Goal: Information Seeking & Learning: Learn about a topic

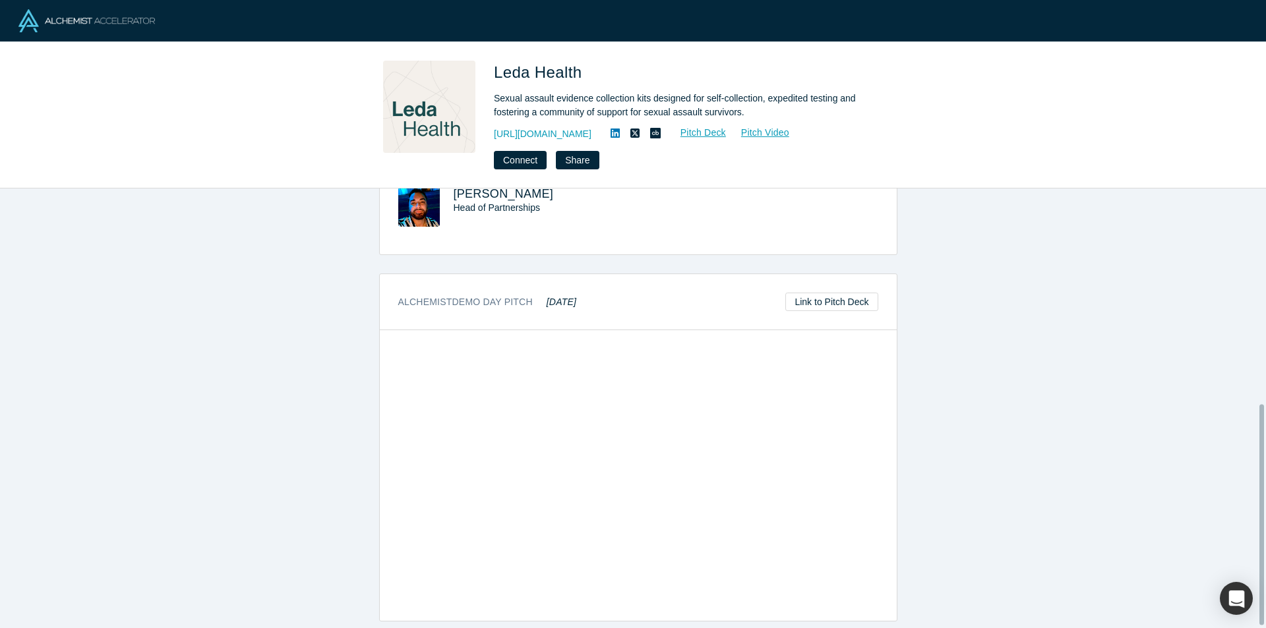
scroll to position [433, 0]
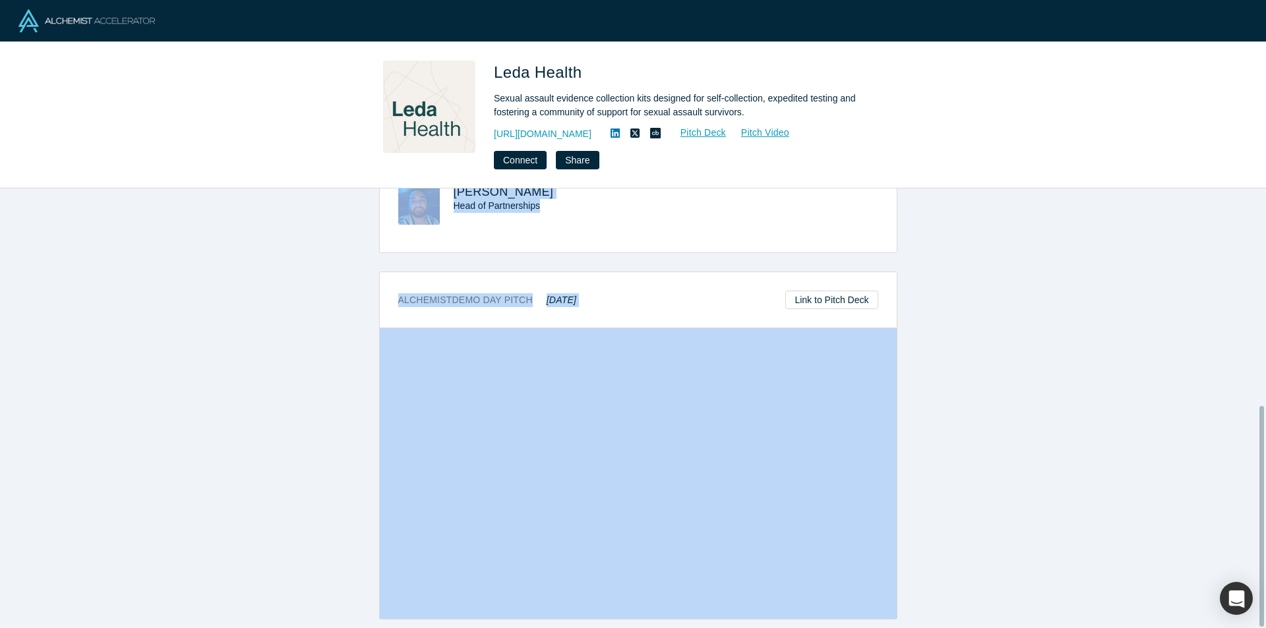
drag, startPoint x: 1265, startPoint y: 453, endPoint x: 1240, endPoint y: 83, distance: 370.6
click at [1248, 91] on div "Leda Health Sexual assault evidence collection kits designed for self-collectio…" at bounding box center [633, 314] width 1266 height 628
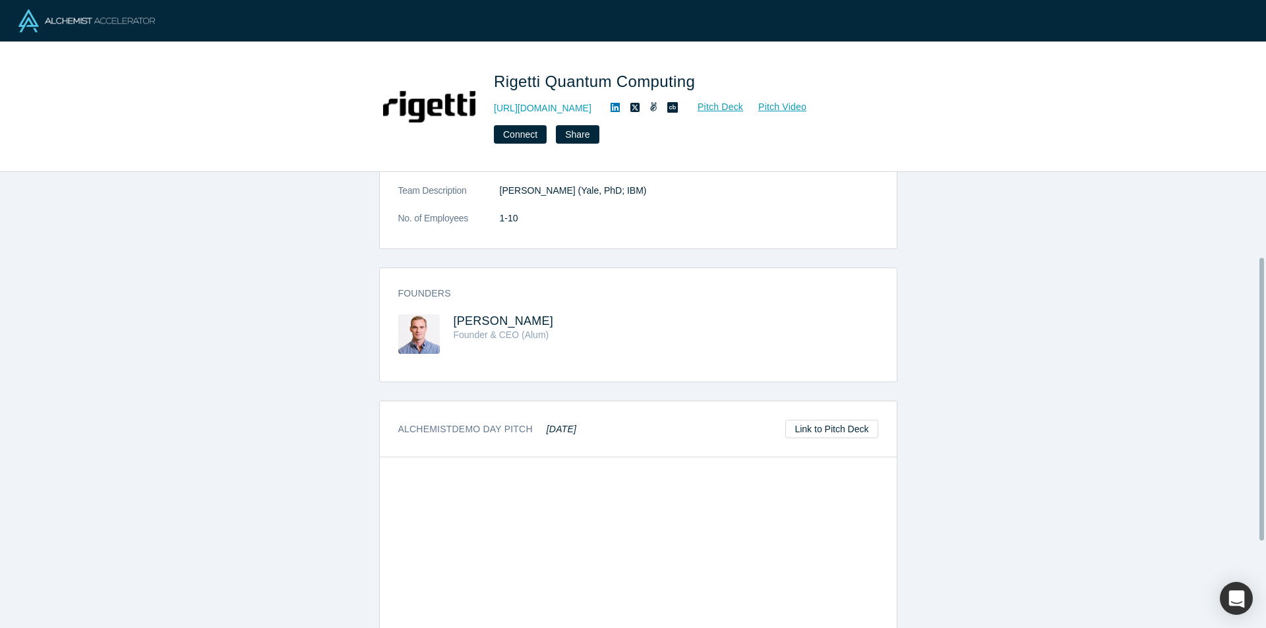
scroll to position [276, 0]
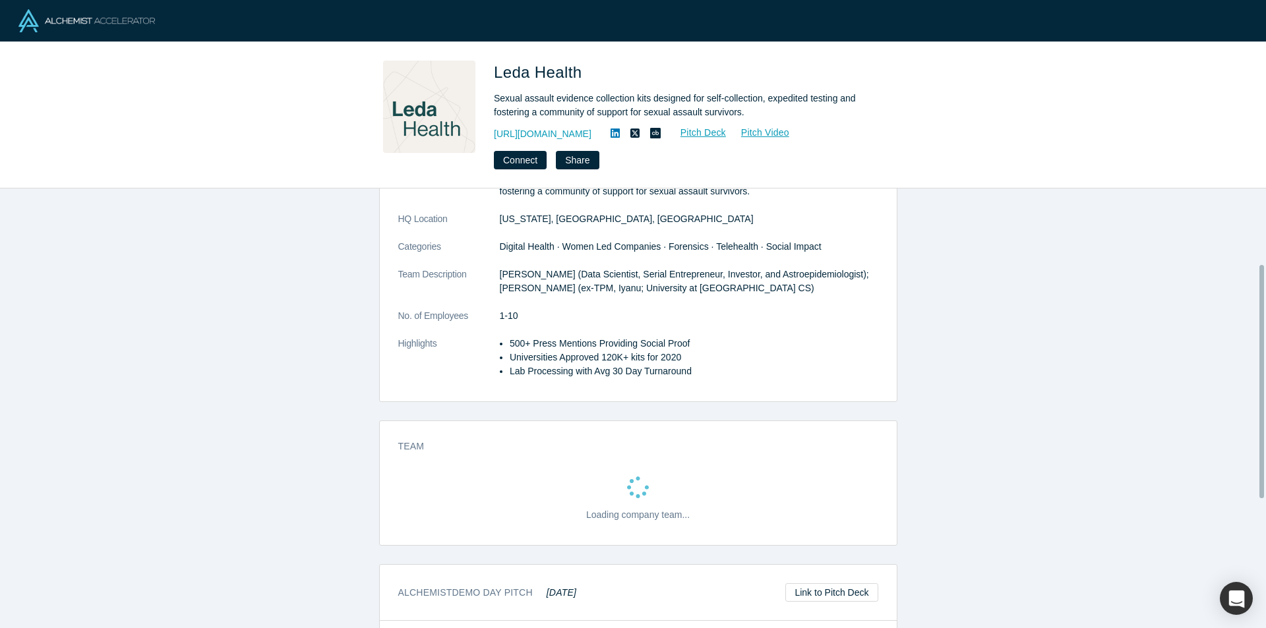
scroll to position [198, 0]
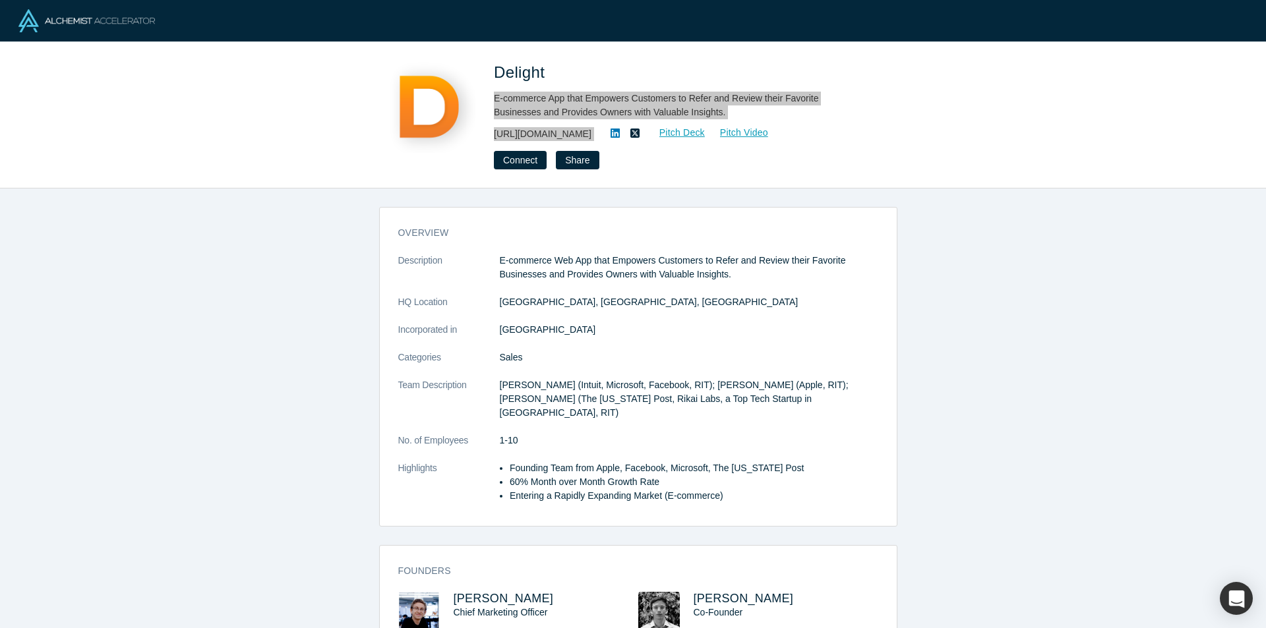
drag, startPoint x: 486, startPoint y: 97, endPoint x: 936, endPoint y: 175, distance: 456.2
click at [903, 156] on div "Delight E-commerce App that Empowers Customers to Refer and Review their Favori…" at bounding box center [633, 115] width 1266 height 146
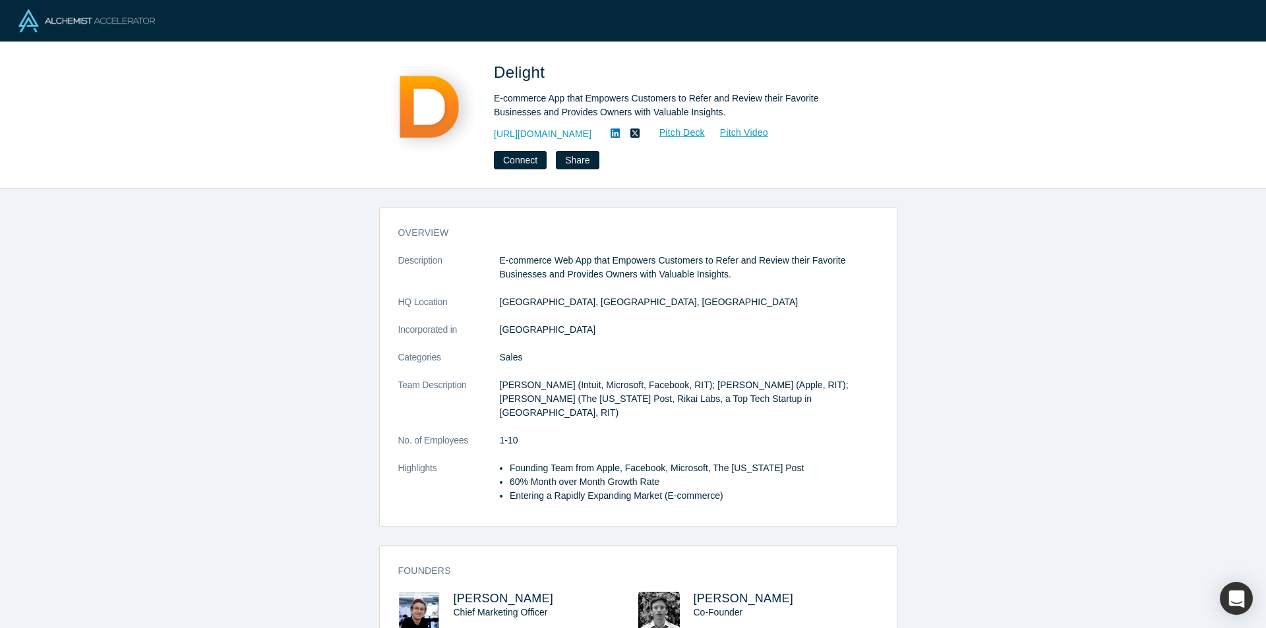
drag, startPoint x: 1070, startPoint y: 336, endPoint x: 1076, endPoint y: 343, distance: 9.3
click at [1073, 342] on div "overview Description E-commerce Web App that Empowers Customers to Refer and Re…" at bounding box center [637, 414] width 1275 height 450
drag, startPoint x: 484, startPoint y: 264, endPoint x: 935, endPoint y: 273, distance: 450.3
click at [913, 258] on div "overview Description E-commerce Web App that Empowers Customers to Refer and Re…" at bounding box center [637, 414] width 1275 height 450
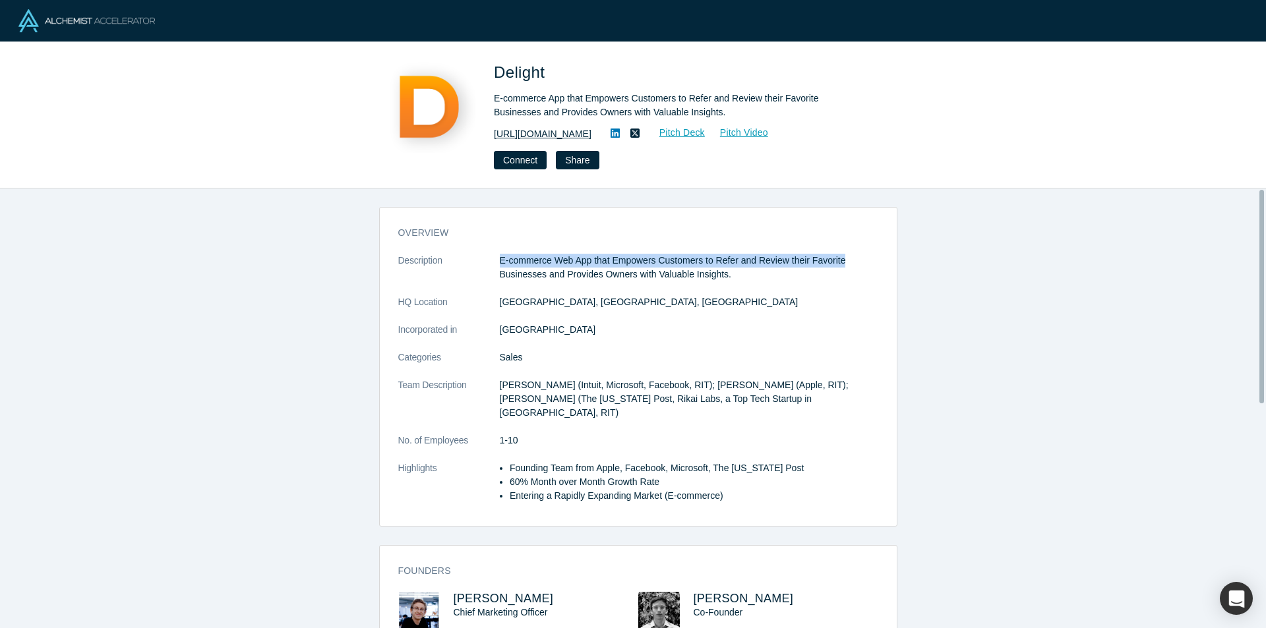
click at [577, 137] on link "https://www.delightrewards.com/" at bounding box center [543, 134] width 98 height 14
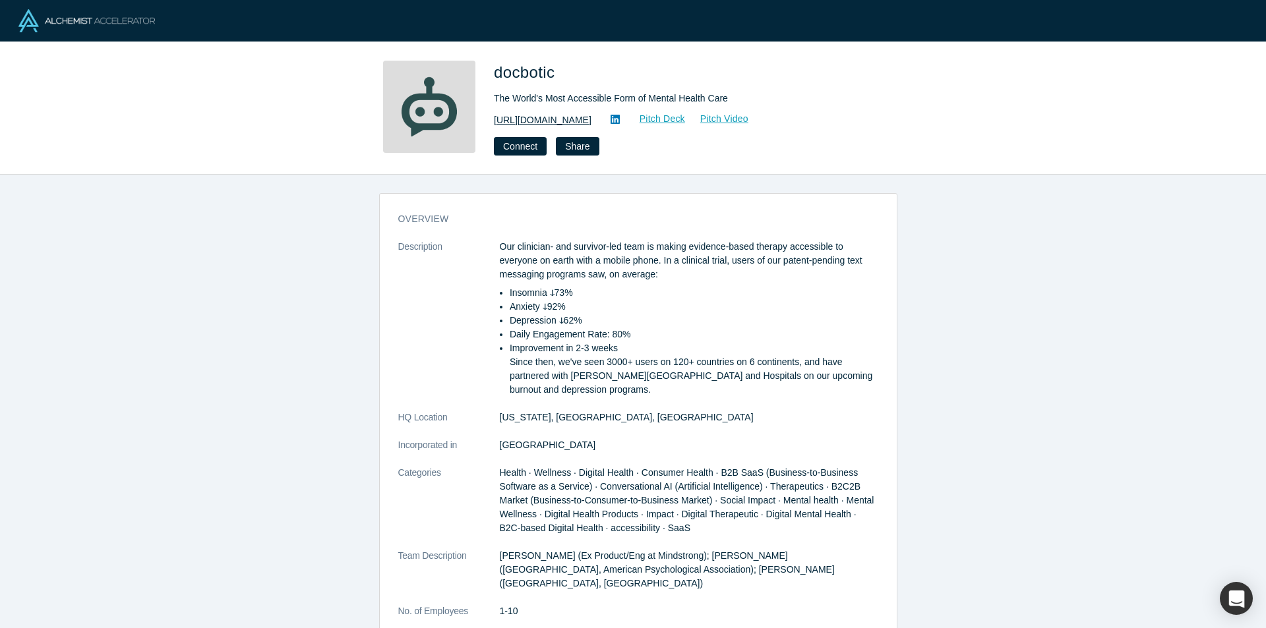
click at [571, 124] on link "https://docbotic.care/" at bounding box center [543, 120] width 98 height 14
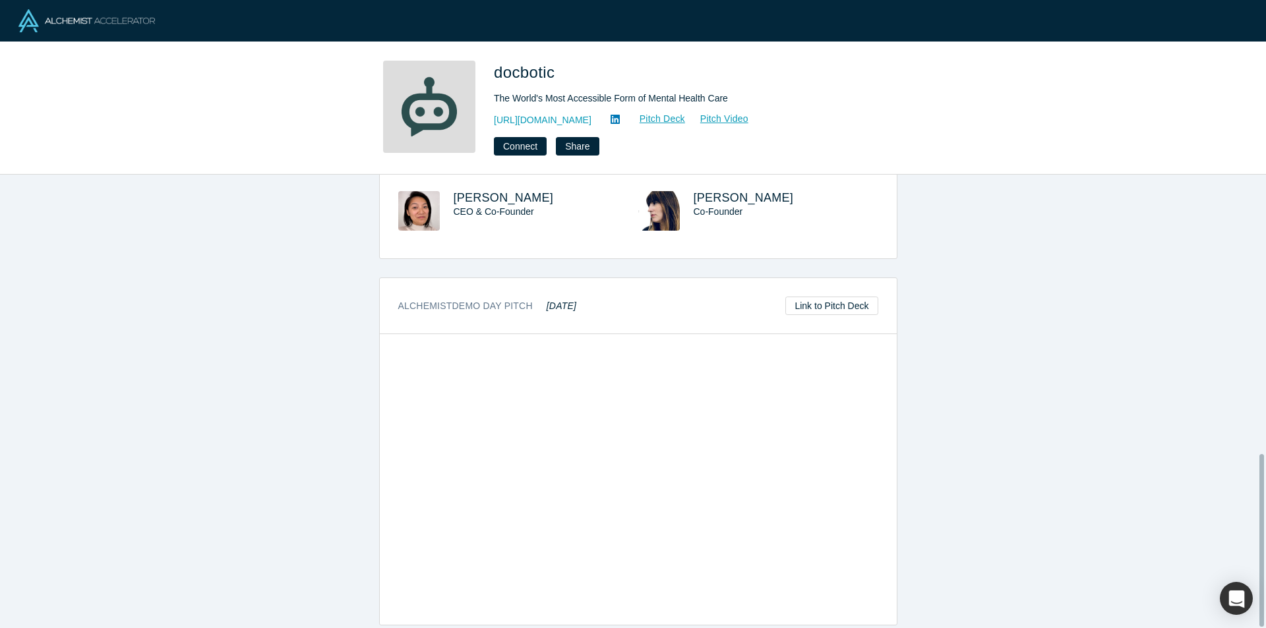
scroll to position [735, 0]
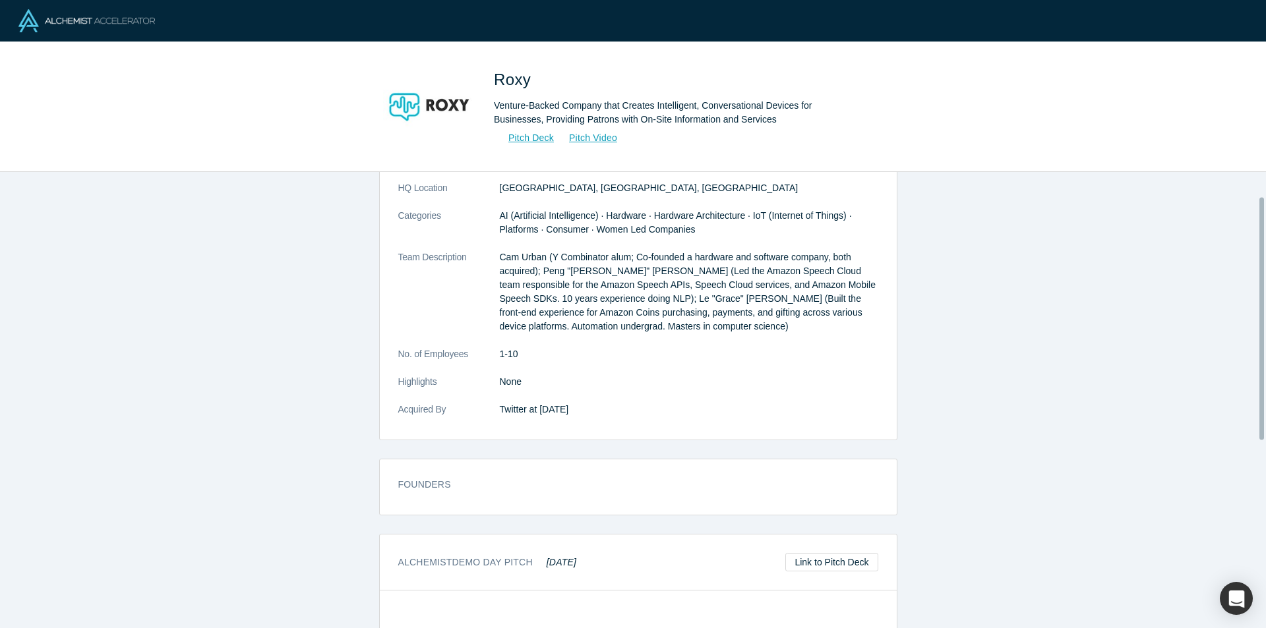
scroll to position [264, 0]
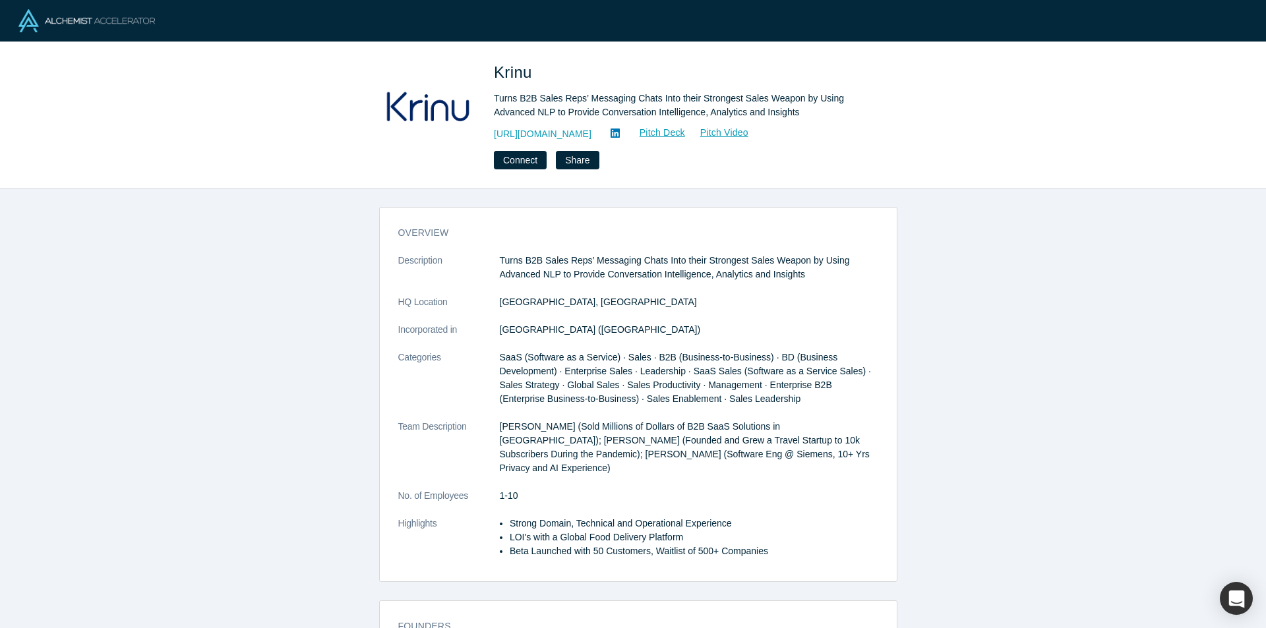
click at [1081, 235] on div "overview Description Turns B2B Sales Reps’ Messaging Chats Into their Strongest…" at bounding box center [637, 414] width 1275 height 450
click at [557, 132] on link "https://krinu.com" at bounding box center [543, 134] width 98 height 14
drag, startPoint x: 543, startPoint y: 137, endPoint x: 525, endPoint y: 131, distance: 19.6
click at [525, 131] on div "https://krinu.com Pitch Deck Pitch Video" at bounding box center [678, 134] width 369 height 16
copy div "krinu.com Pitch Deck Pitch Video Connect Share"
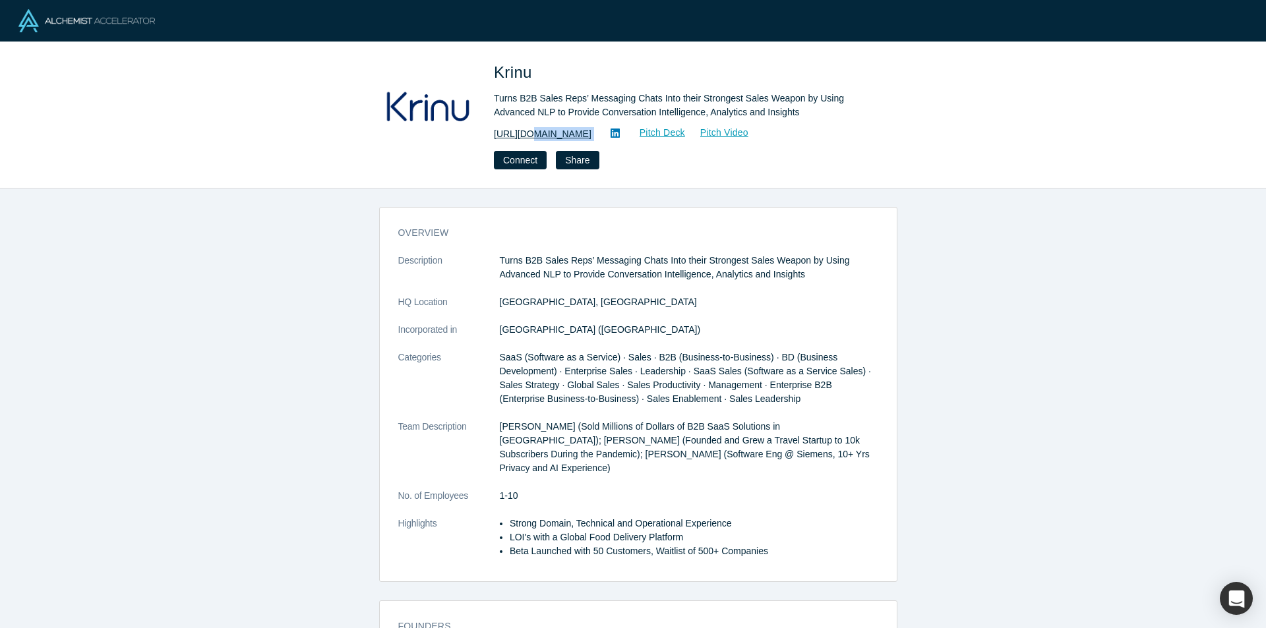
copy div "krinu.com Pitch Deck Pitch Video Connect Share"
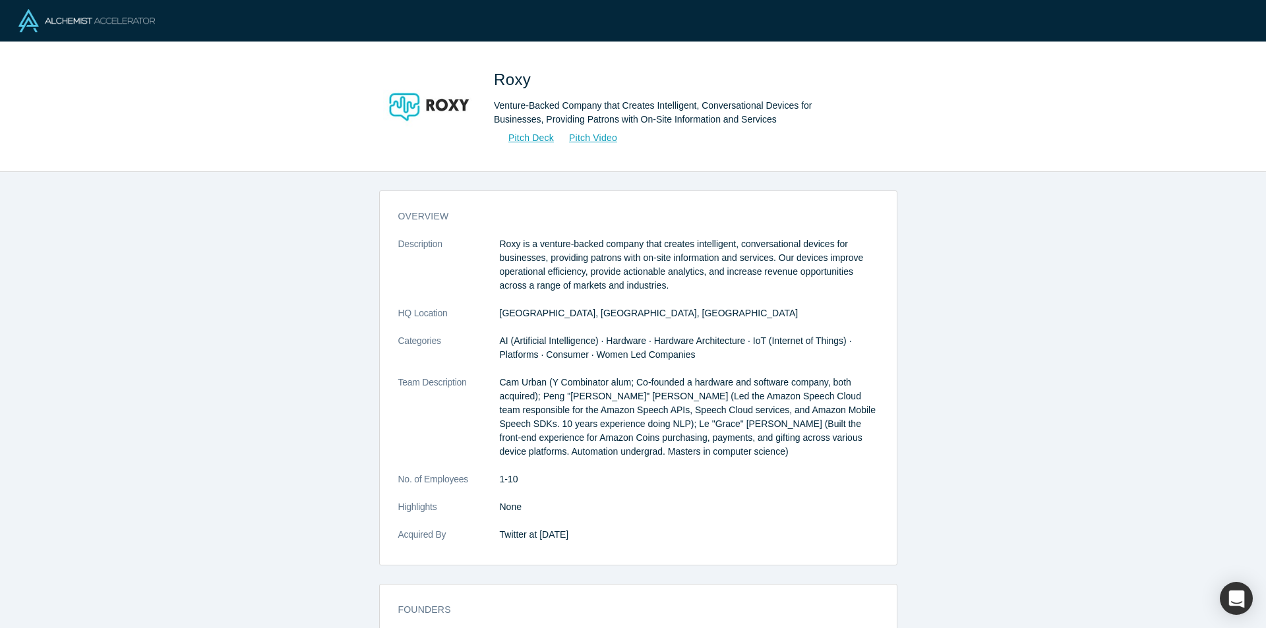
drag, startPoint x: 1037, startPoint y: 287, endPoint x: 1045, endPoint y: 297, distance: 13.6
click at [1045, 297] on div "overview Description Roxy is a venture-backed company that creates intelligent,…" at bounding box center [637, 405] width 1275 height 466
drag, startPoint x: 517, startPoint y: 248, endPoint x: 904, endPoint y: 275, distance: 388.5
click at [817, 262] on p "Roxy is a venture-backed company that creates intelligent, conversational devic…" at bounding box center [689, 264] width 378 height 55
click at [904, 275] on div "overview Description Roxy is a venture-backed company that creates intelligent,…" at bounding box center [637, 405] width 1275 height 466
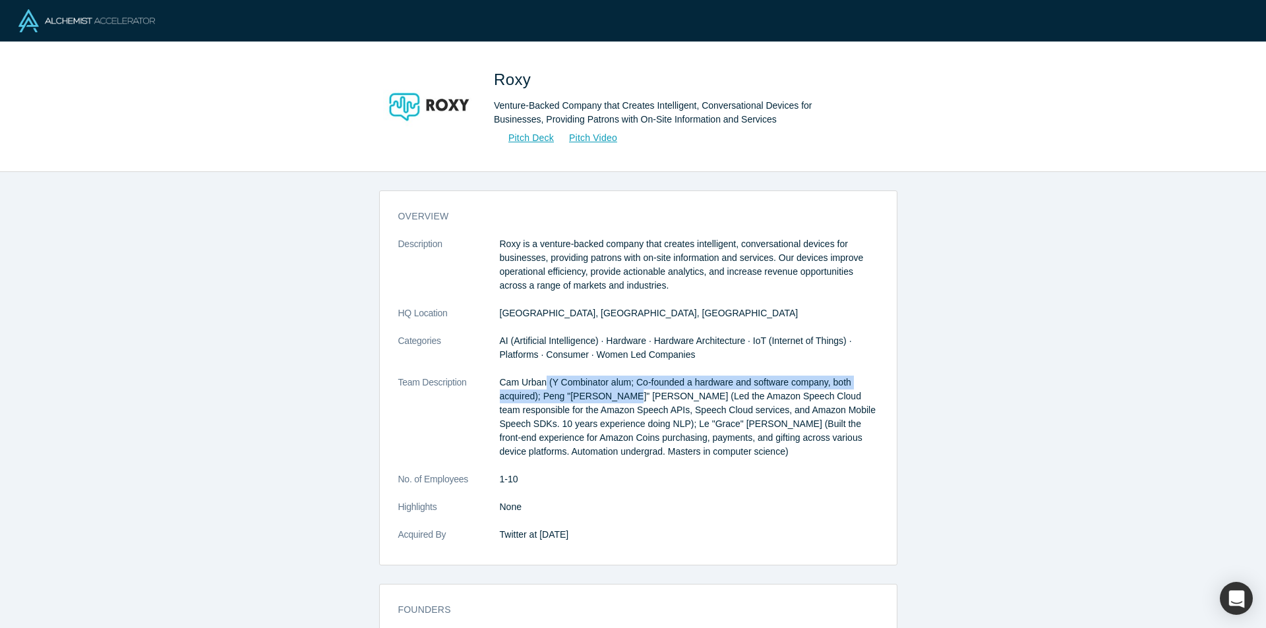
drag, startPoint x: 539, startPoint y: 387, endPoint x: 618, endPoint y: 399, distance: 79.4
click at [618, 399] on p "Cam Urban (Y Combinator alum; Co-founded a hardware and software company, both …" at bounding box center [689, 417] width 378 height 83
click at [623, 413] on p "Cam Urban (Y Combinator alum; Co-founded a hardware and software company, both …" at bounding box center [689, 417] width 378 height 83
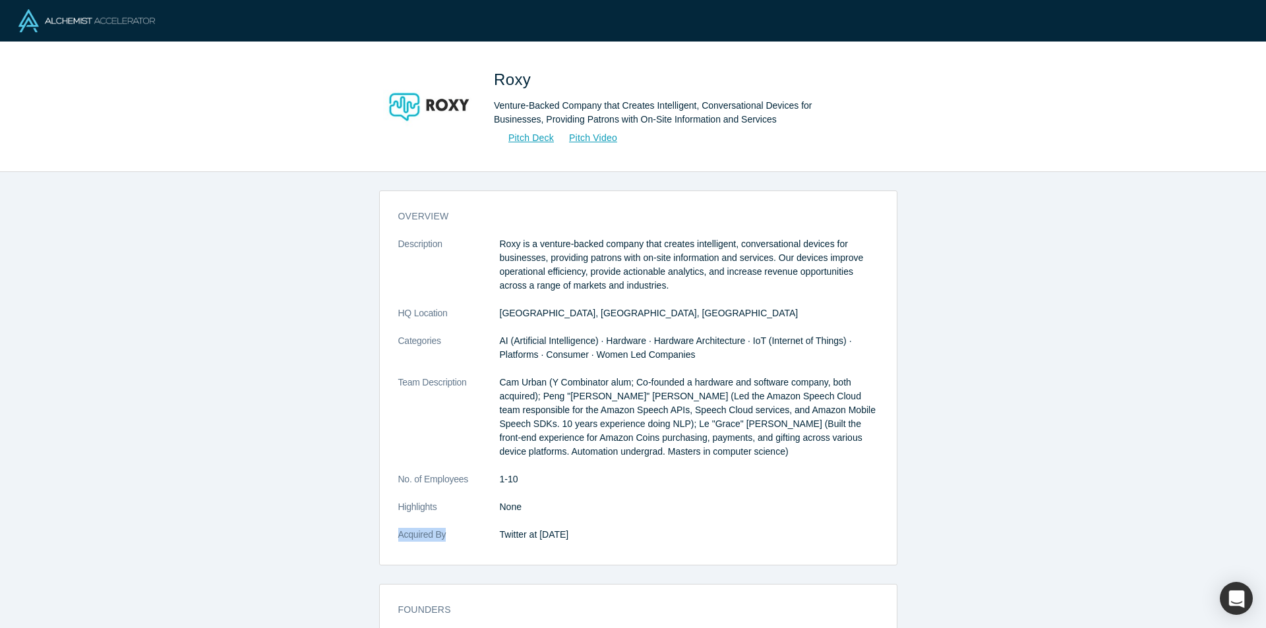
drag, startPoint x: 502, startPoint y: 537, endPoint x: 816, endPoint y: 511, distance: 314.7
click at [811, 513] on dl "Description Roxy is a venture-backed company that creates intelligent, conversa…" at bounding box center [638, 396] width 480 height 318
click at [817, 511] on p "None" at bounding box center [689, 507] width 378 height 14
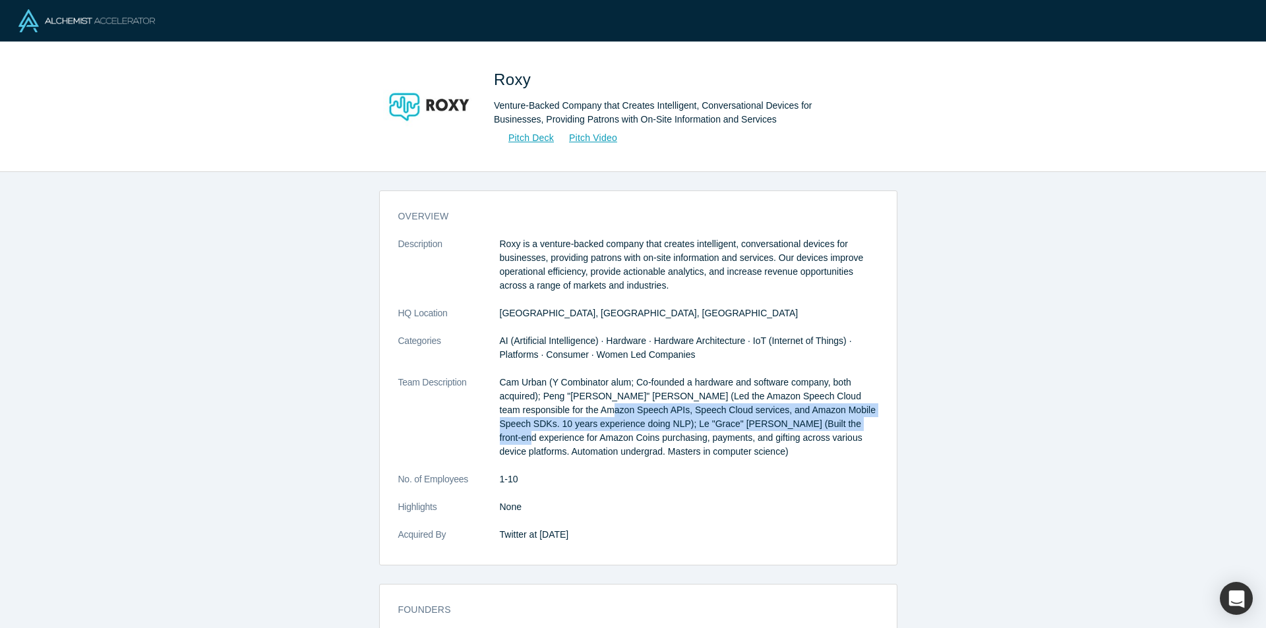
drag, startPoint x: 577, startPoint y: 416, endPoint x: 862, endPoint y: 434, distance: 285.3
click at [843, 423] on p "Cam Urban (Y Combinator alum; Co-founded a hardware and software company, both …" at bounding box center [689, 417] width 378 height 83
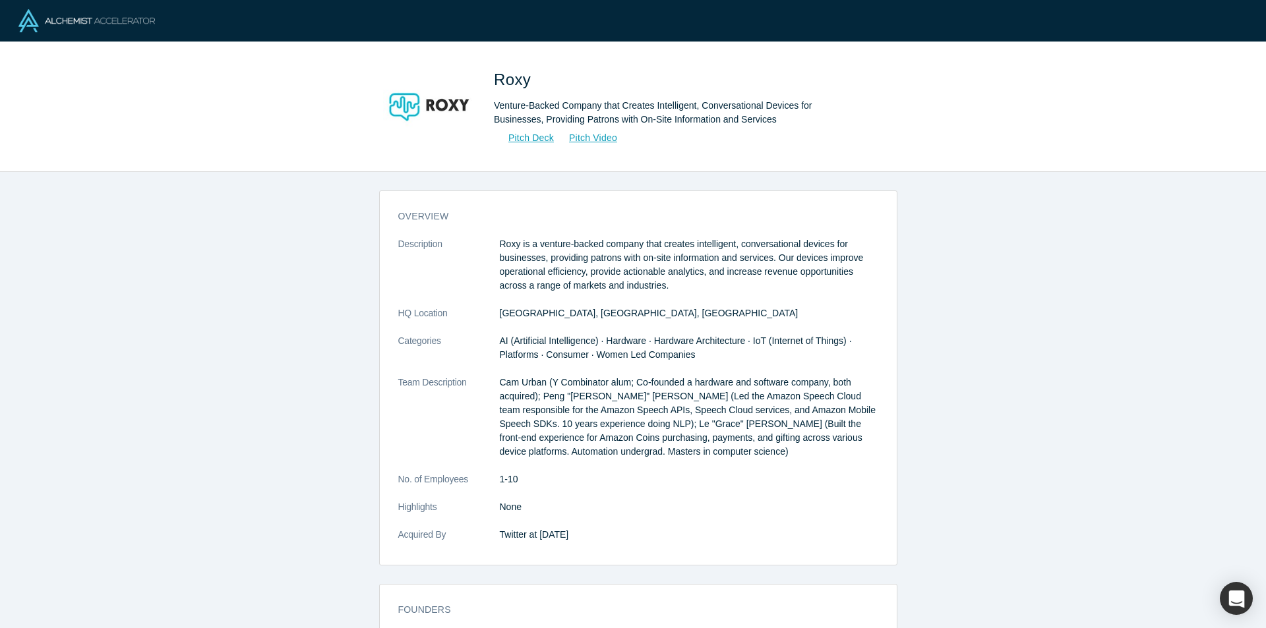
click at [910, 453] on div "overview Description Roxy is a venture-backed company that creates intelligent,…" at bounding box center [637, 405] width 1275 height 466
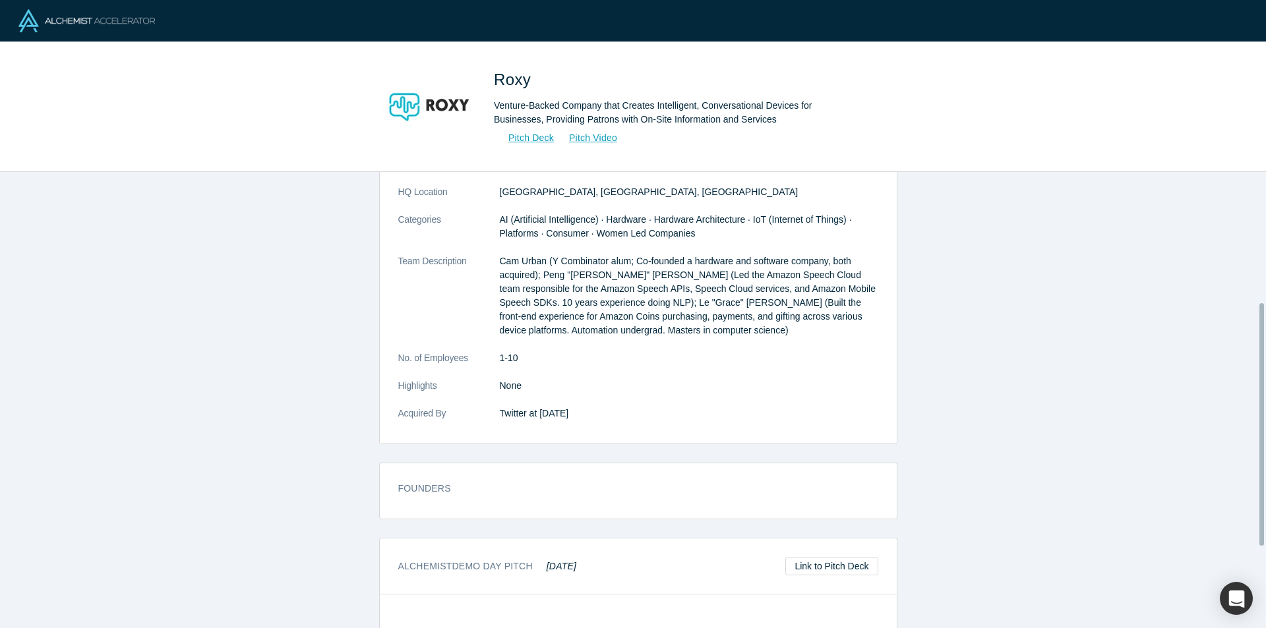
scroll to position [264, 0]
